Goal: Use online tool/utility: Utilize a website feature to perform a specific function

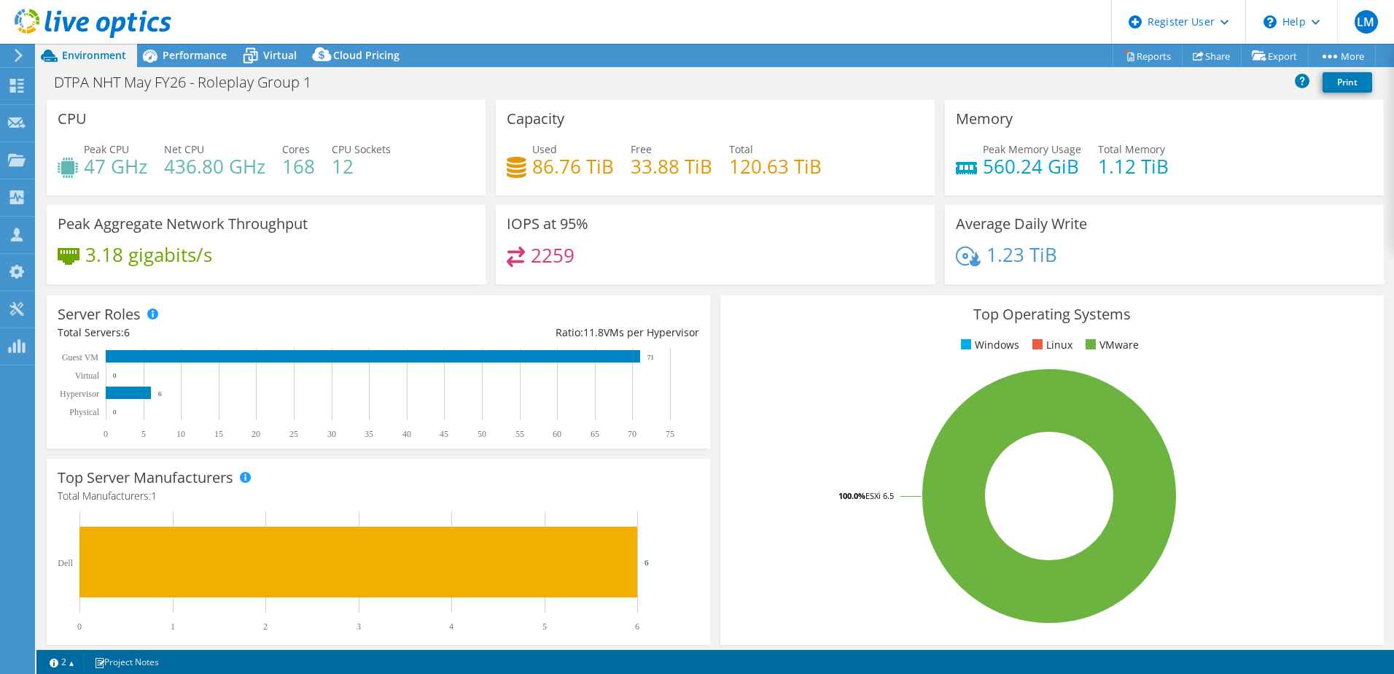
select select "EULondon"
select select "USD"
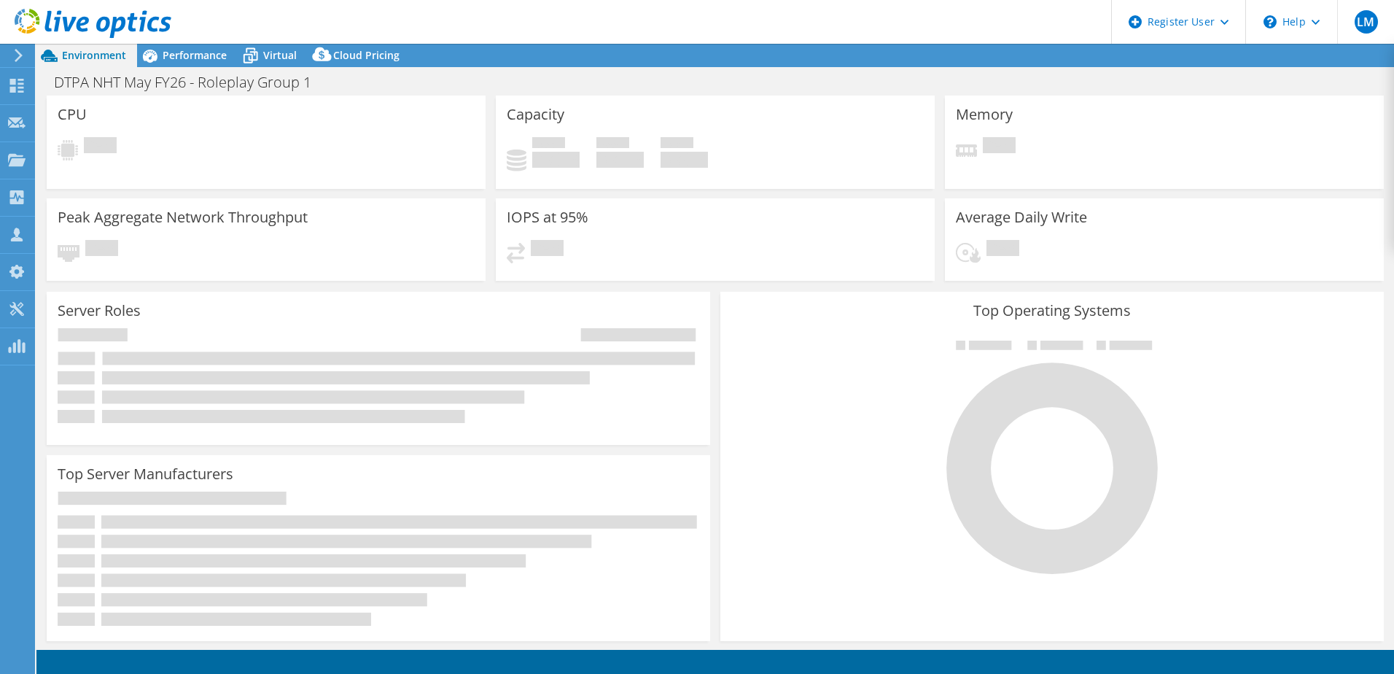
select select "EULondon"
select select "USD"
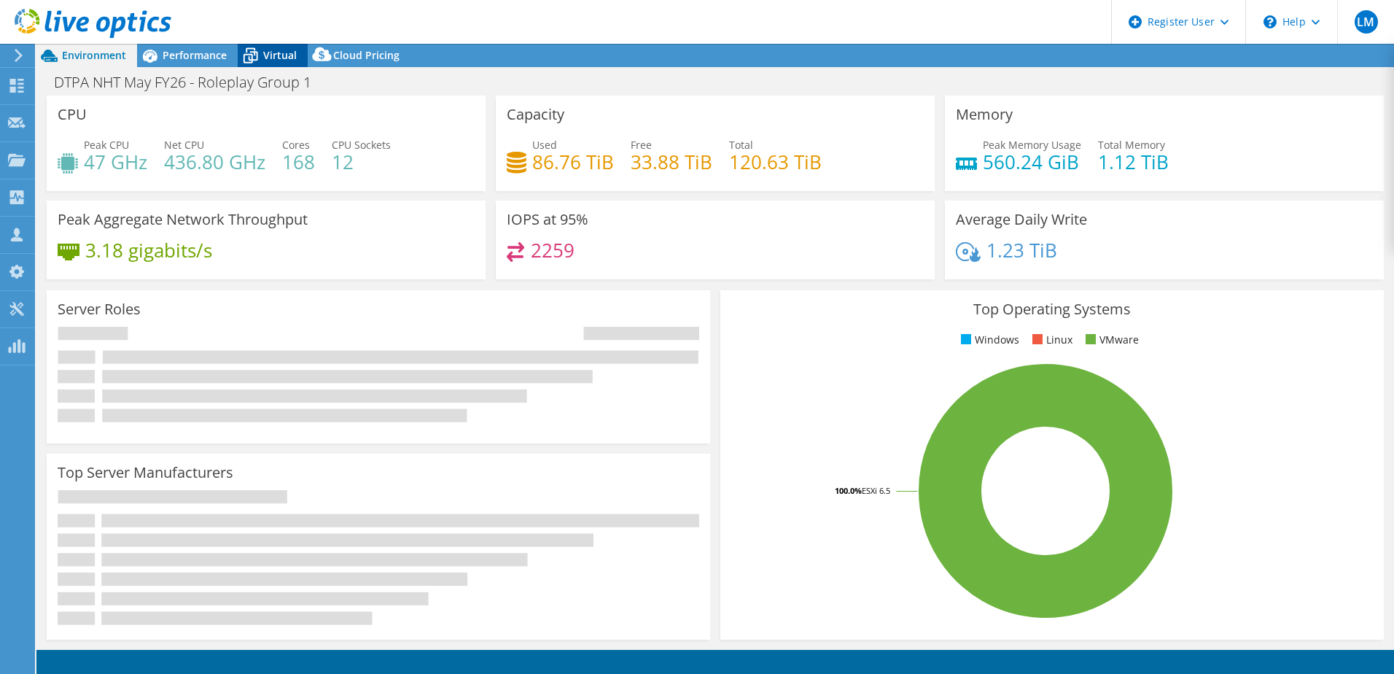
click at [278, 53] on span "Virtual" at bounding box center [280, 55] width 34 height 14
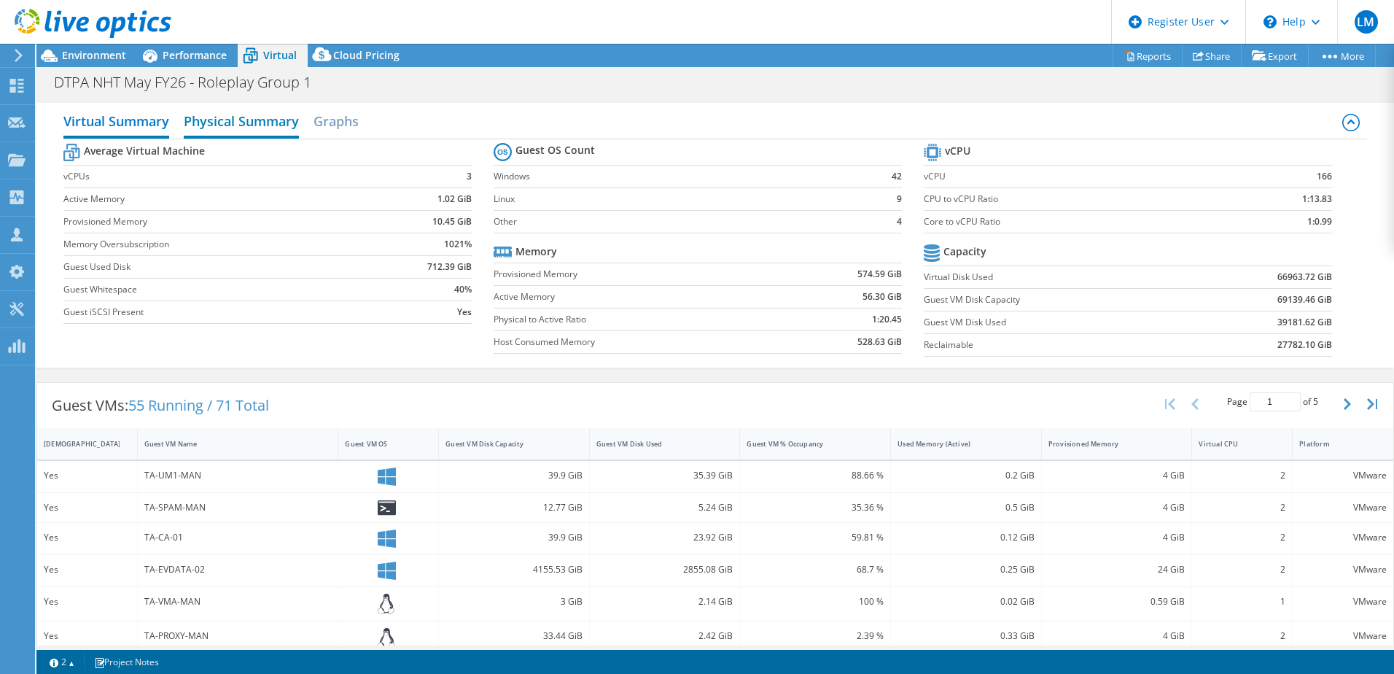
click at [267, 124] on h2 "Physical Summary" at bounding box center [241, 122] width 115 height 32
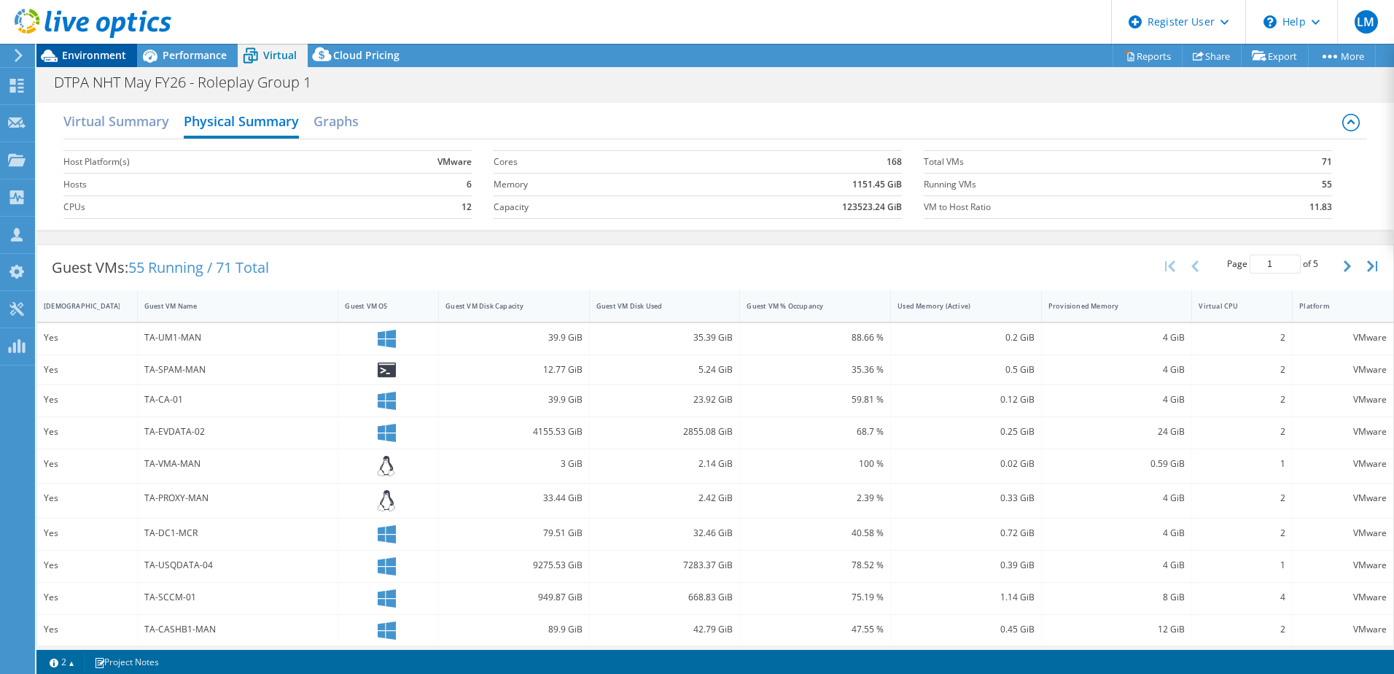
click at [84, 52] on span "Environment" at bounding box center [94, 55] width 64 height 14
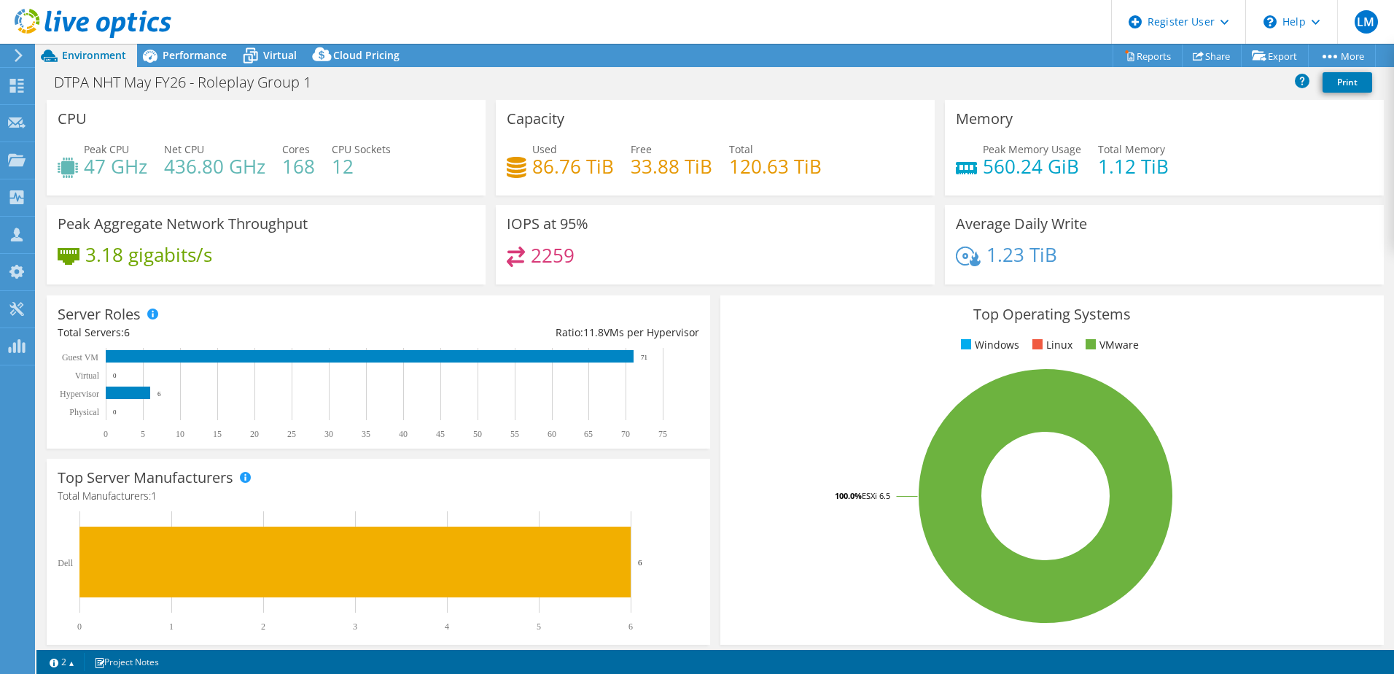
click at [96, 58] on span "Environment" at bounding box center [94, 55] width 64 height 14
click at [19, 83] on use at bounding box center [17, 86] width 14 height 14
click at [18, 58] on use at bounding box center [19, 55] width 8 height 13
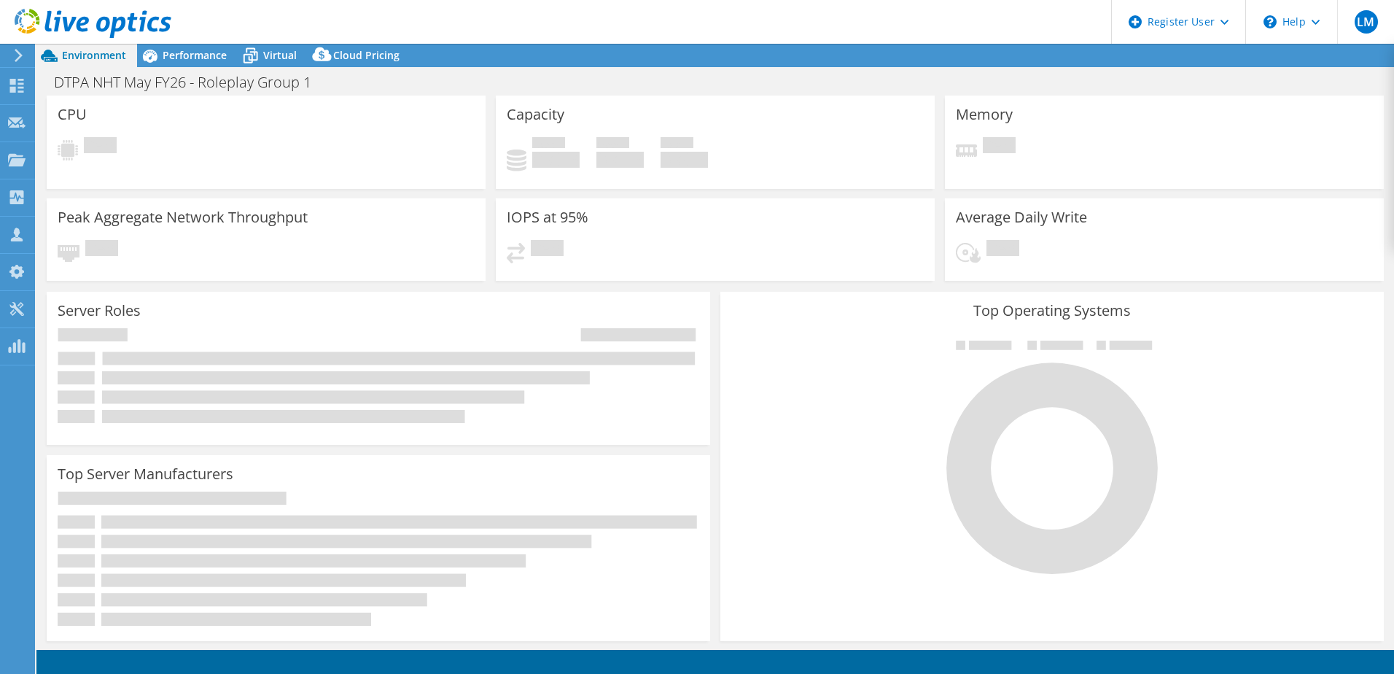
select select "USD"
select select "EULondon"
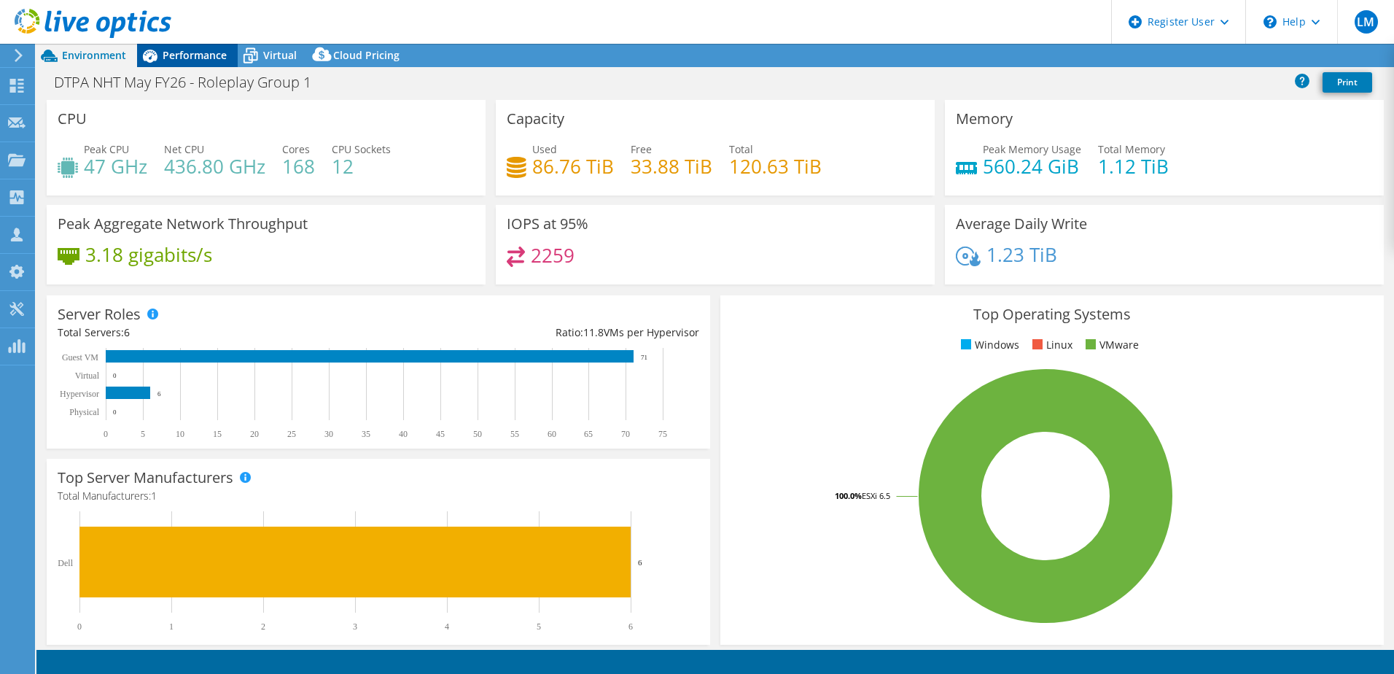
click at [192, 58] on span "Performance" at bounding box center [195, 55] width 64 height 14
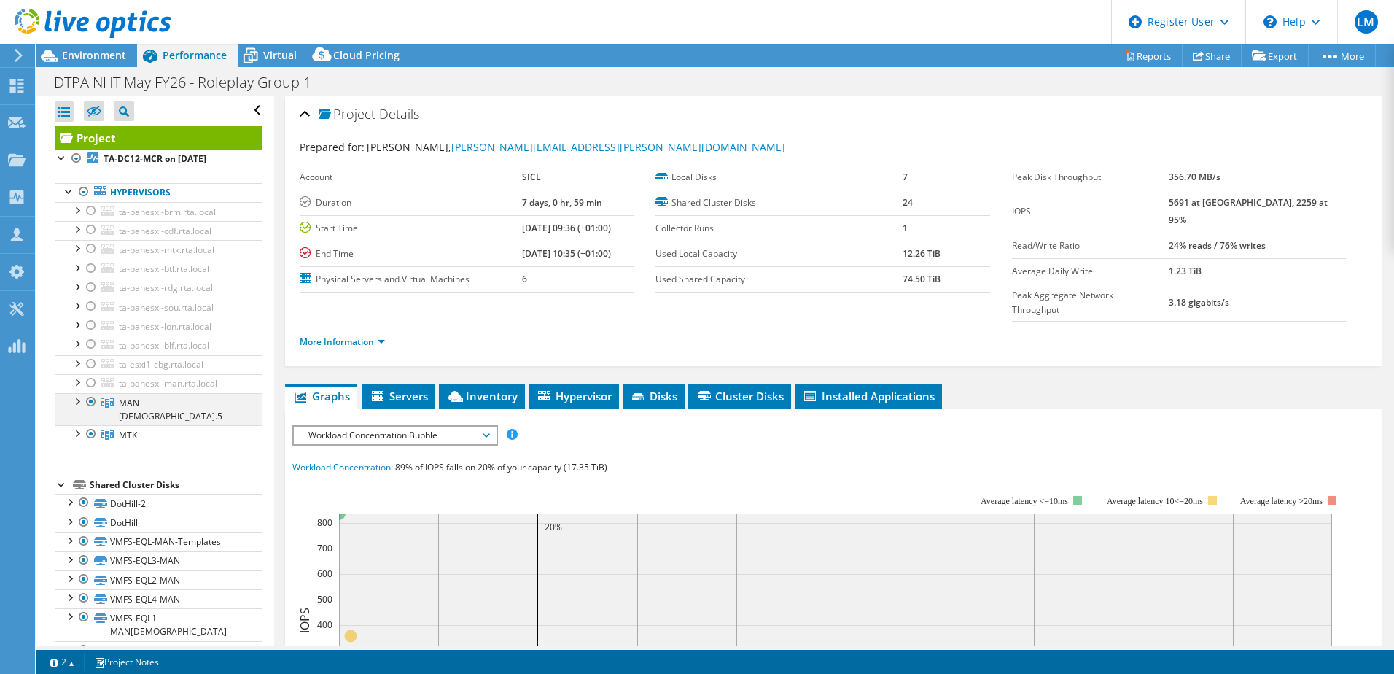
click at [89, 402] on div at bounding box center [91, 401] width 15 height 17
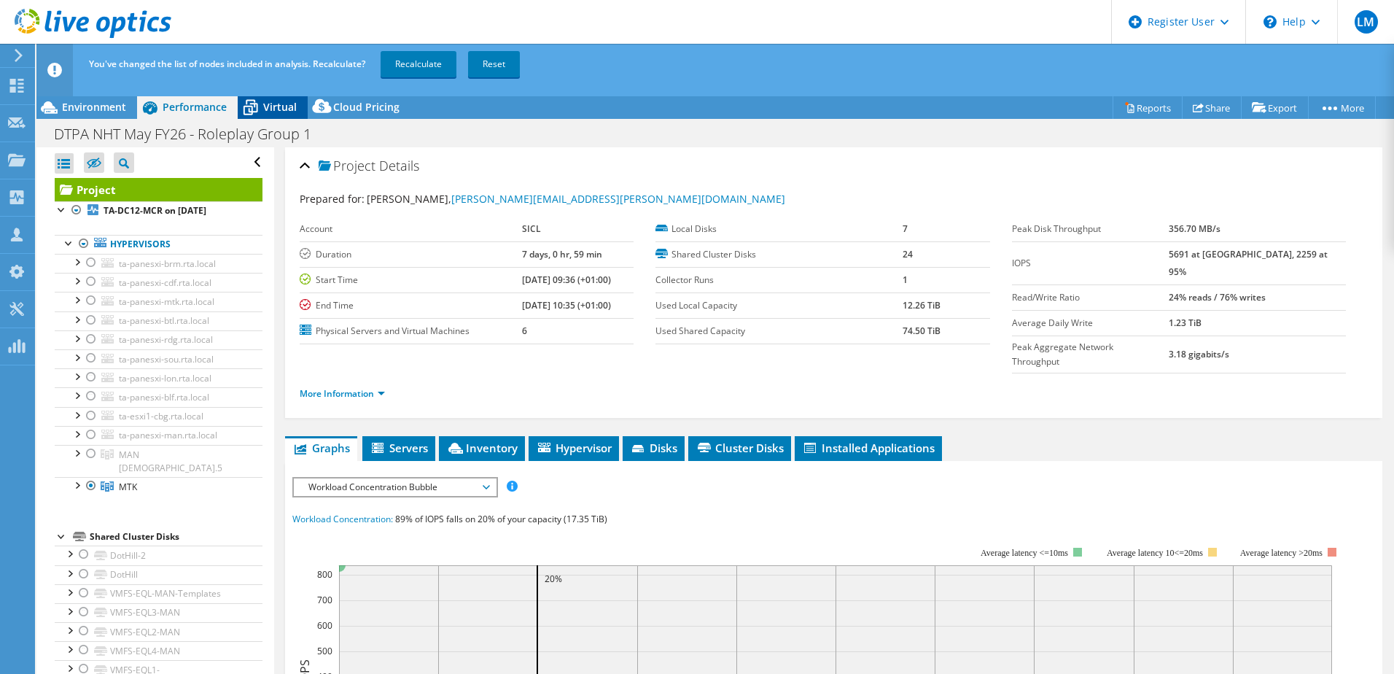
click at [268, 112] on span "Virtual" at bounding box center [280, 107] width 34 height 14
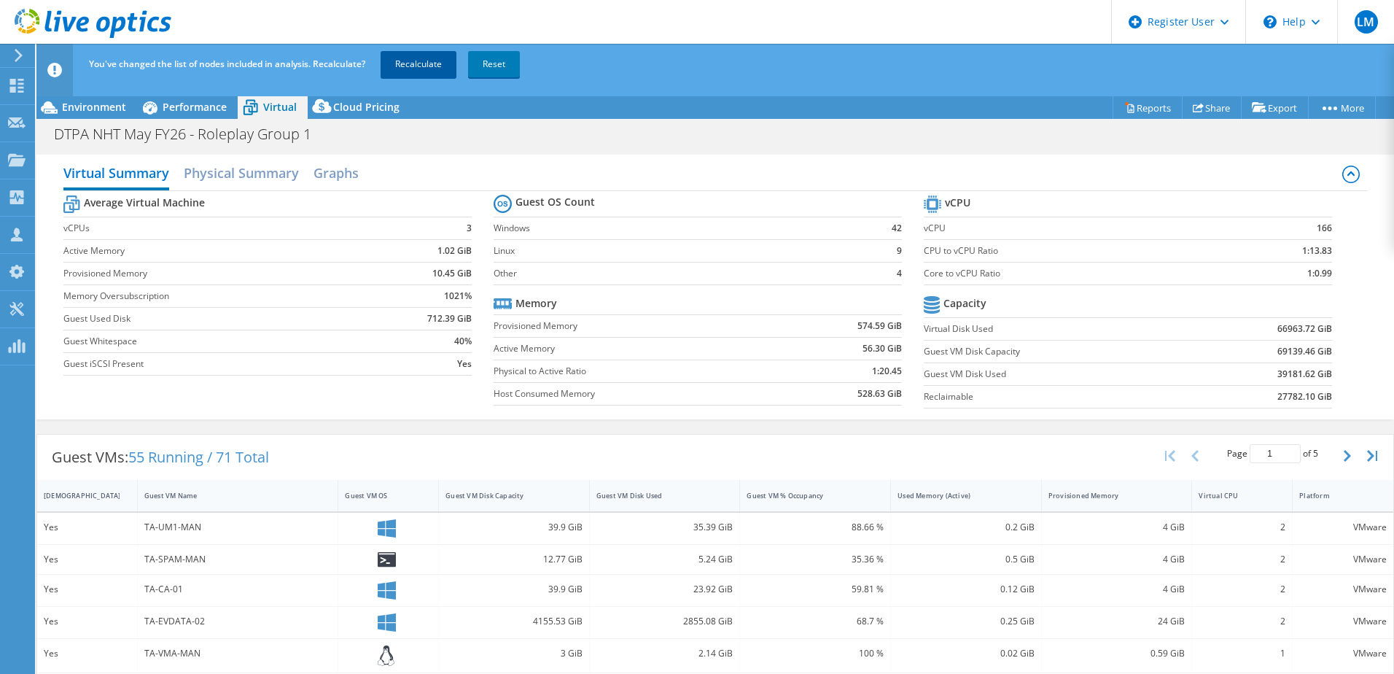
click at [413, 58] on link "Recalculate" at bounding box center [419, 64] width 76 height 26
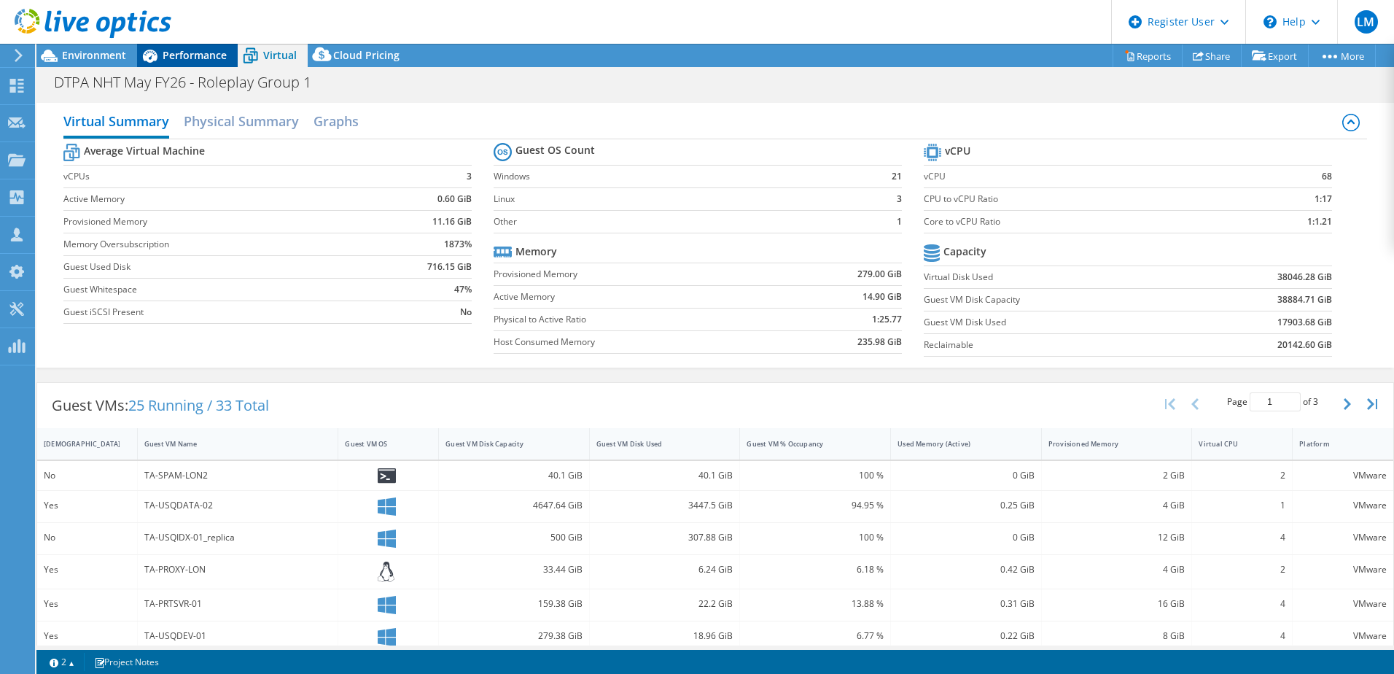
click at [192, 56] on span "Performance" at bounding box center [195, 55] width 64 height 14
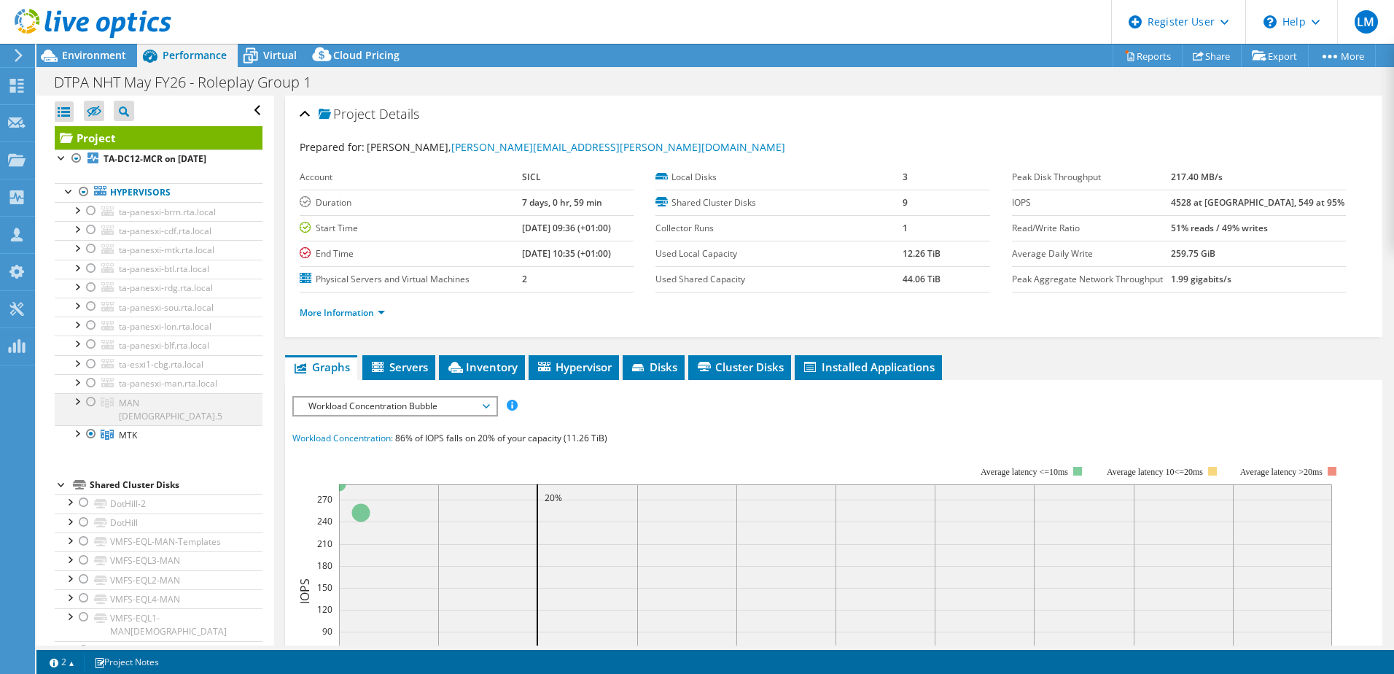
drag, startPoint x: 93, startPoint y: 399, endPoint x: 93, endPoint y: 406, distance: 7.3
click at [93, 399] on div at bounding box center [91, 401] width 15 height 17
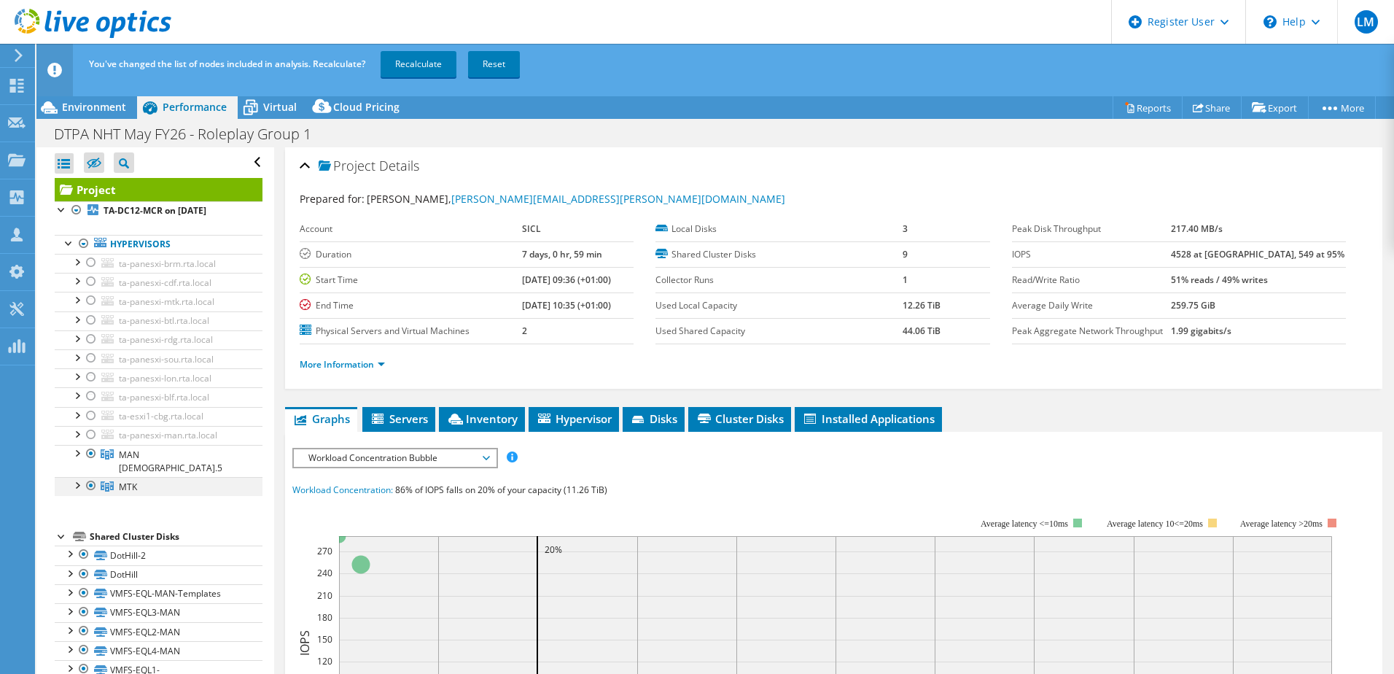
click at [90, 477] on div at bounding box center [91, 485] width 15 height 17
click at [432, 68] on link "Recalculate" at bounding box center [419, 64] width 76 height 26
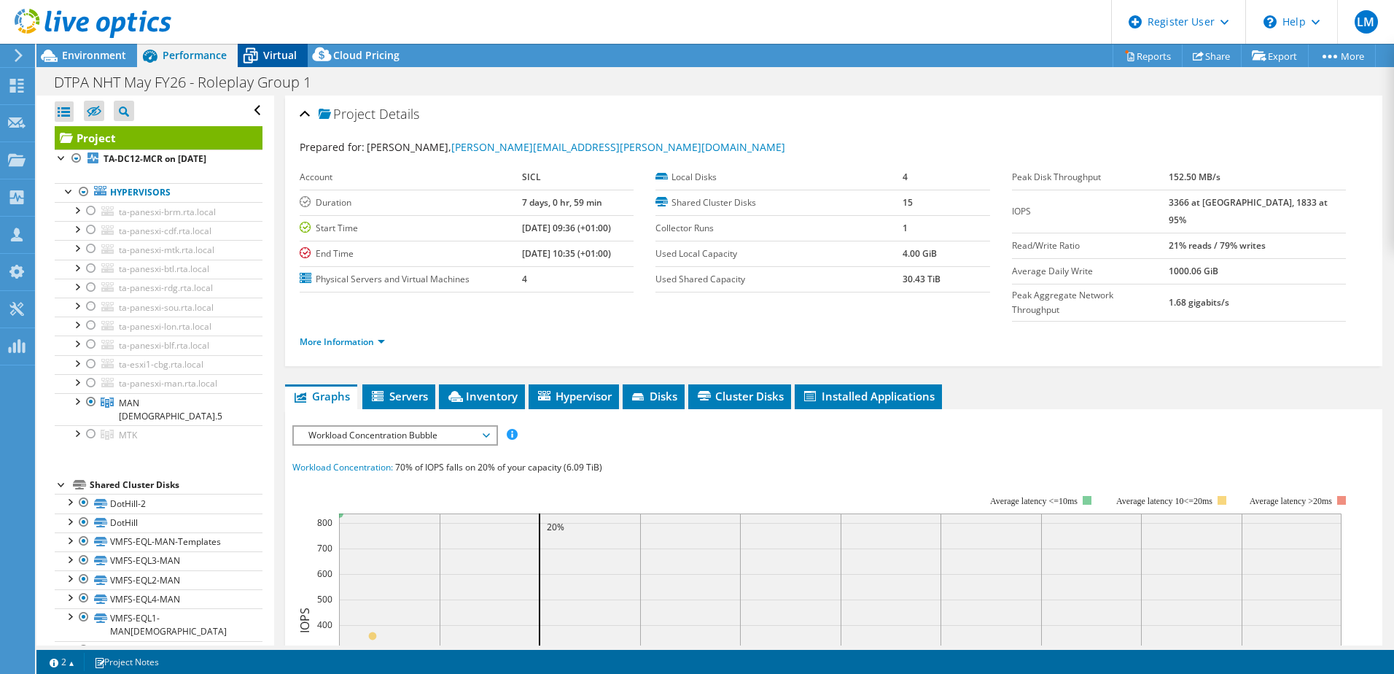
click at [263, 51] on span "Virtual" at bounding box center [280, 55] width 34 height 14
